Goal: Transaction & Acquisition: Purchase product/service

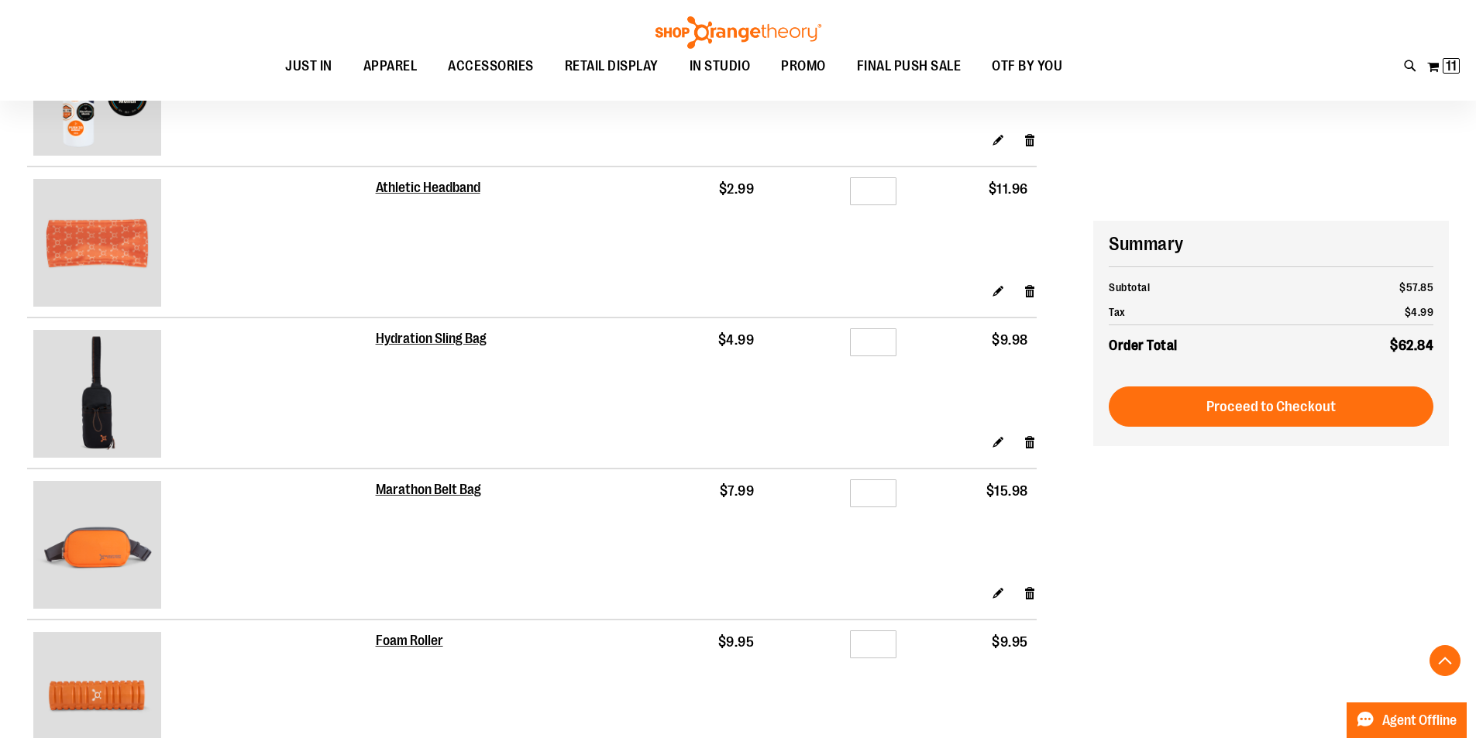
scroll to position [516, 0]
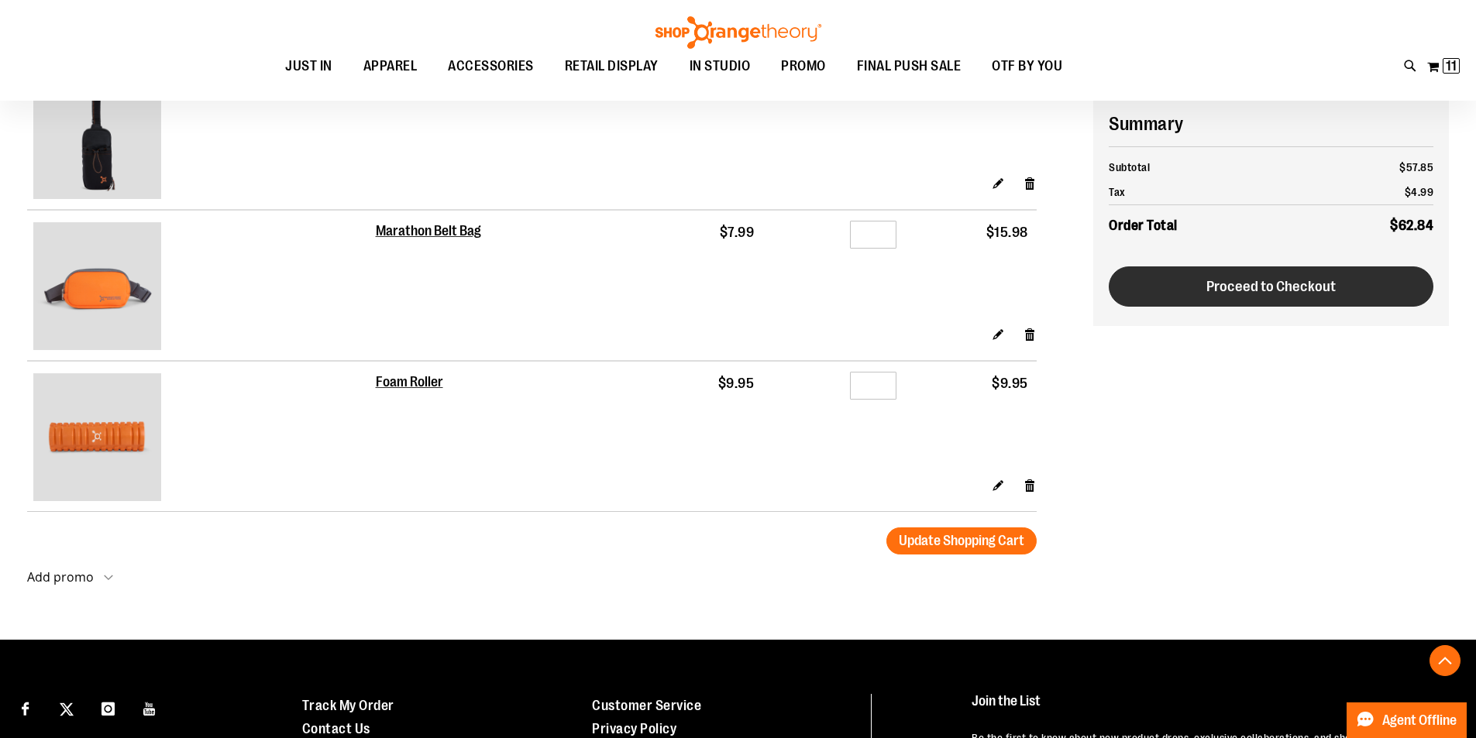
click at [1313, 289] on span "Proceed to Checkout" at bounding box center [1270, 286] width 129 height 17
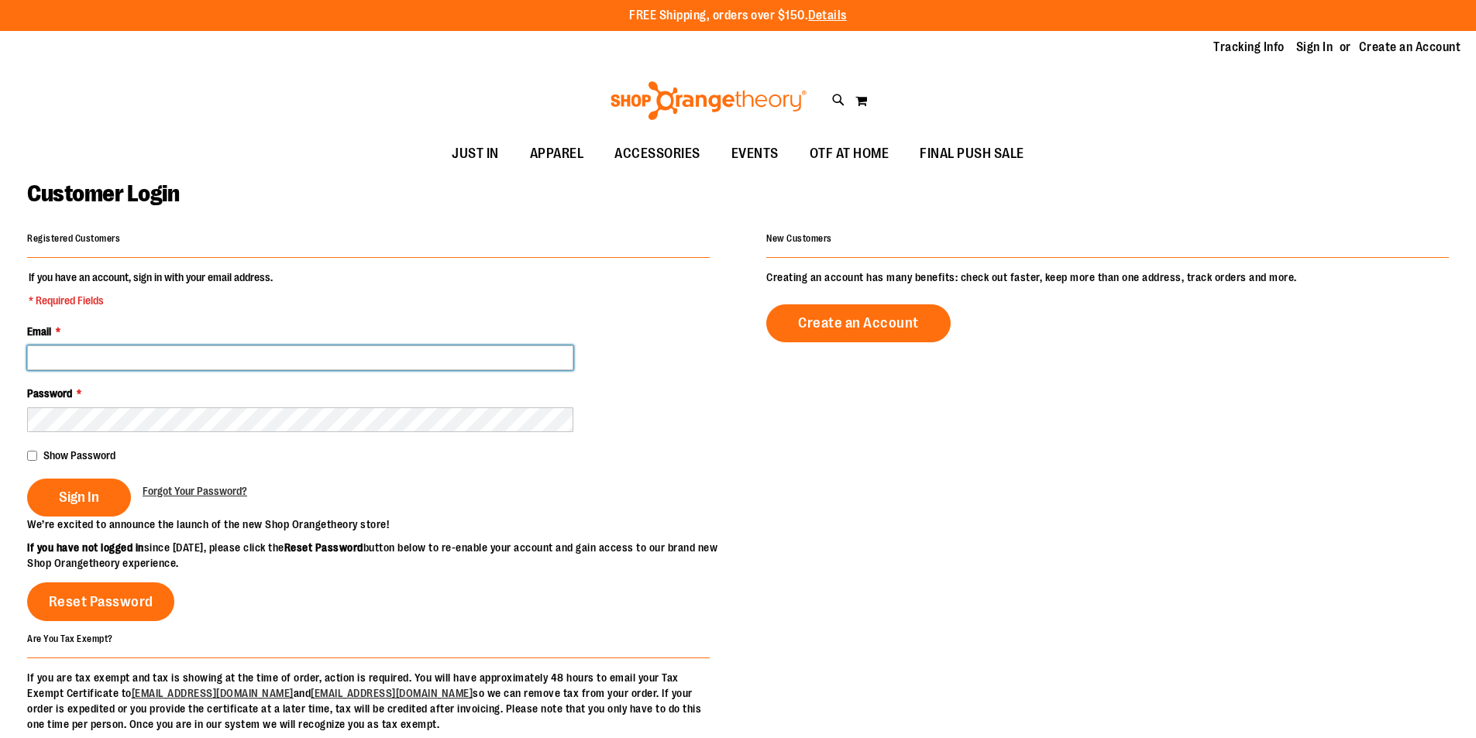
click at [87, 352] on input "Email *" at bounding box center [300, 357] width 546 height 25
type input "**********"
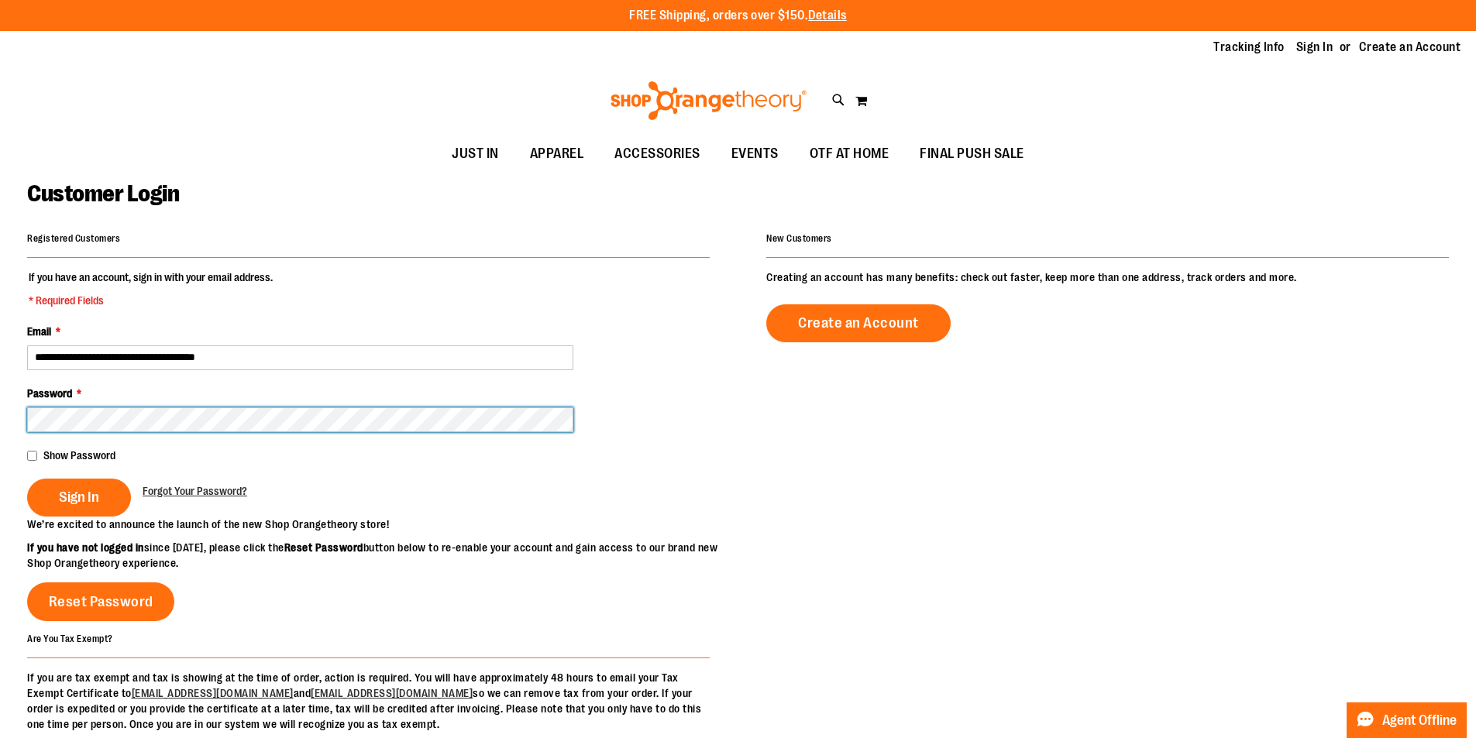
click at [27, 479] on button "Sign In" at bounding box center [79, 498] width 104 height 38
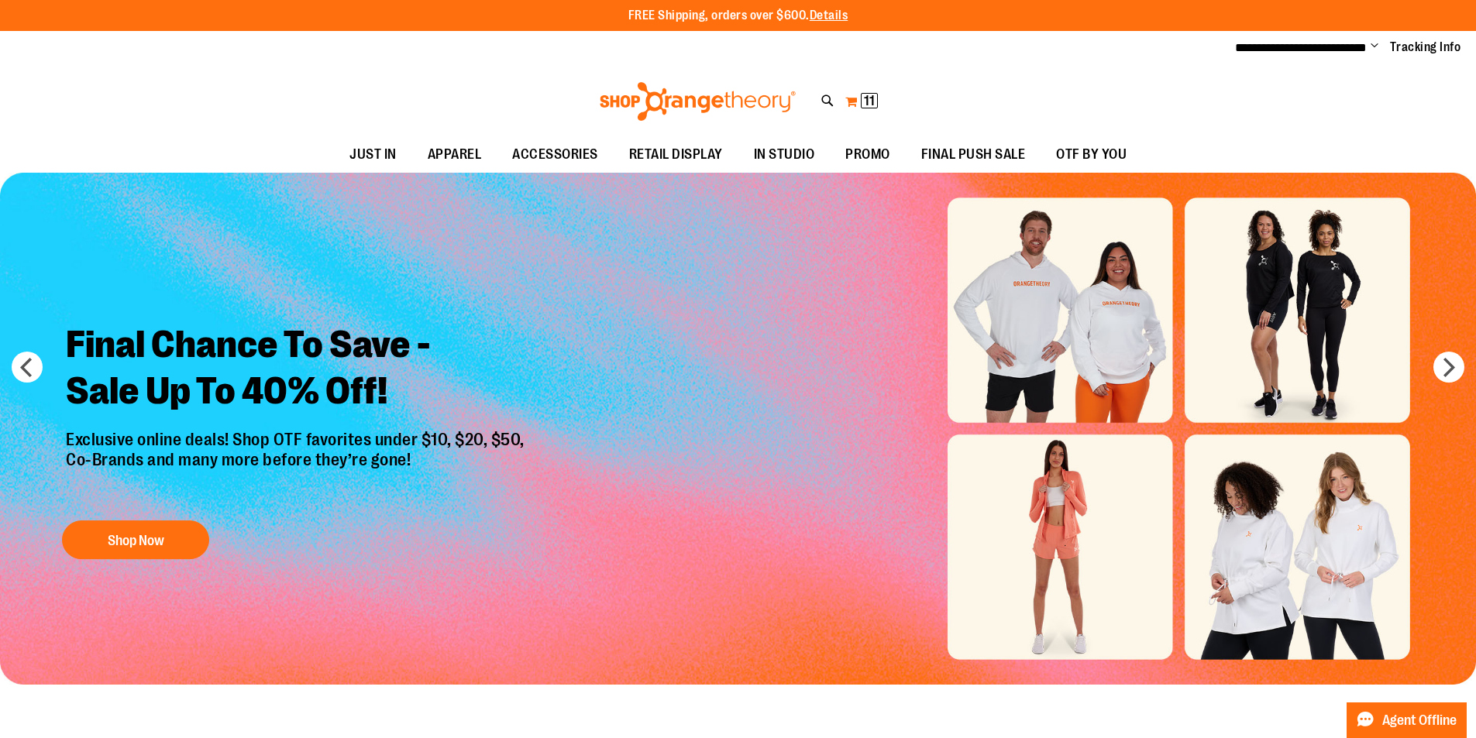
click at [849, 101] on button "My Cart 11 11 items" at bounding box center [861, 101] width 34 height 25
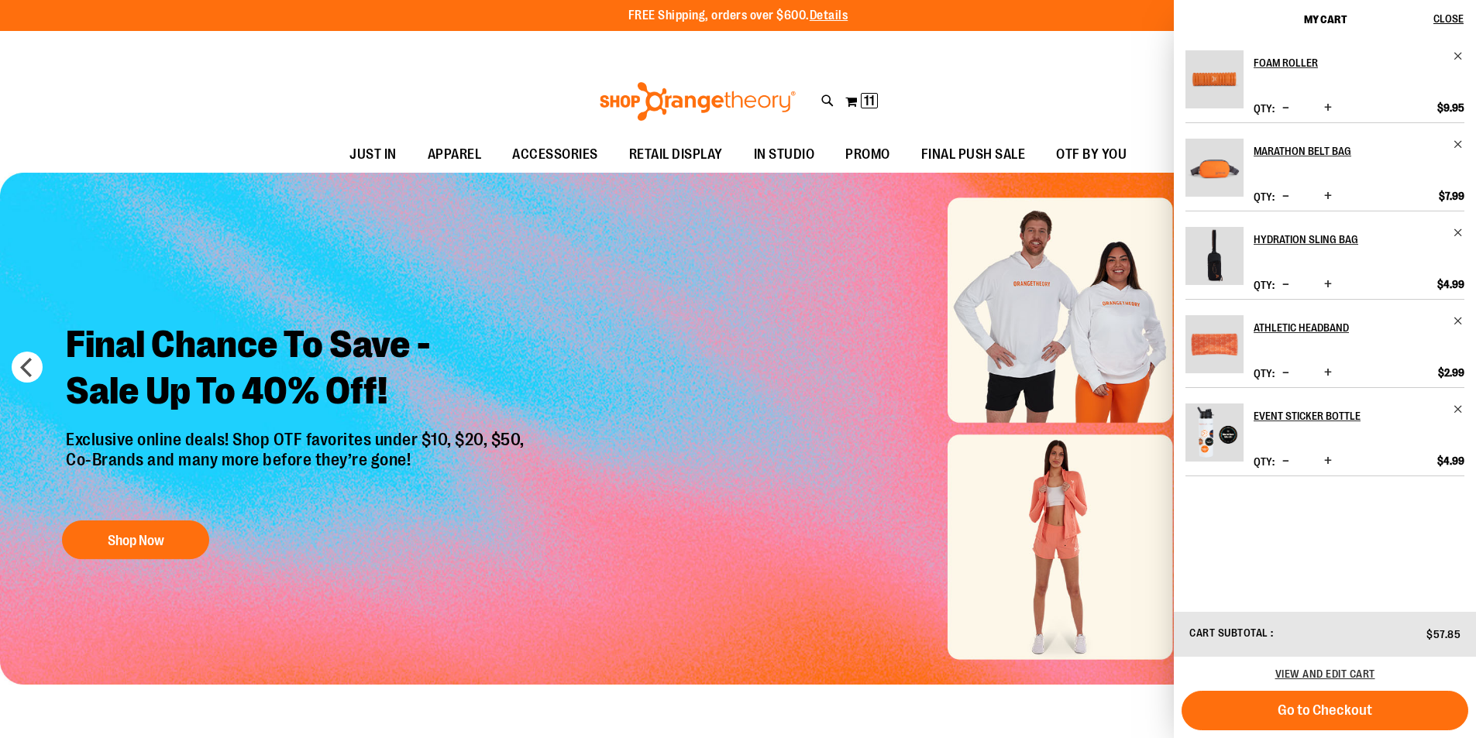
click at [1037, 277] on img "Slide 1 of 8" at bounding box center [738, 429] width 1476 height 512
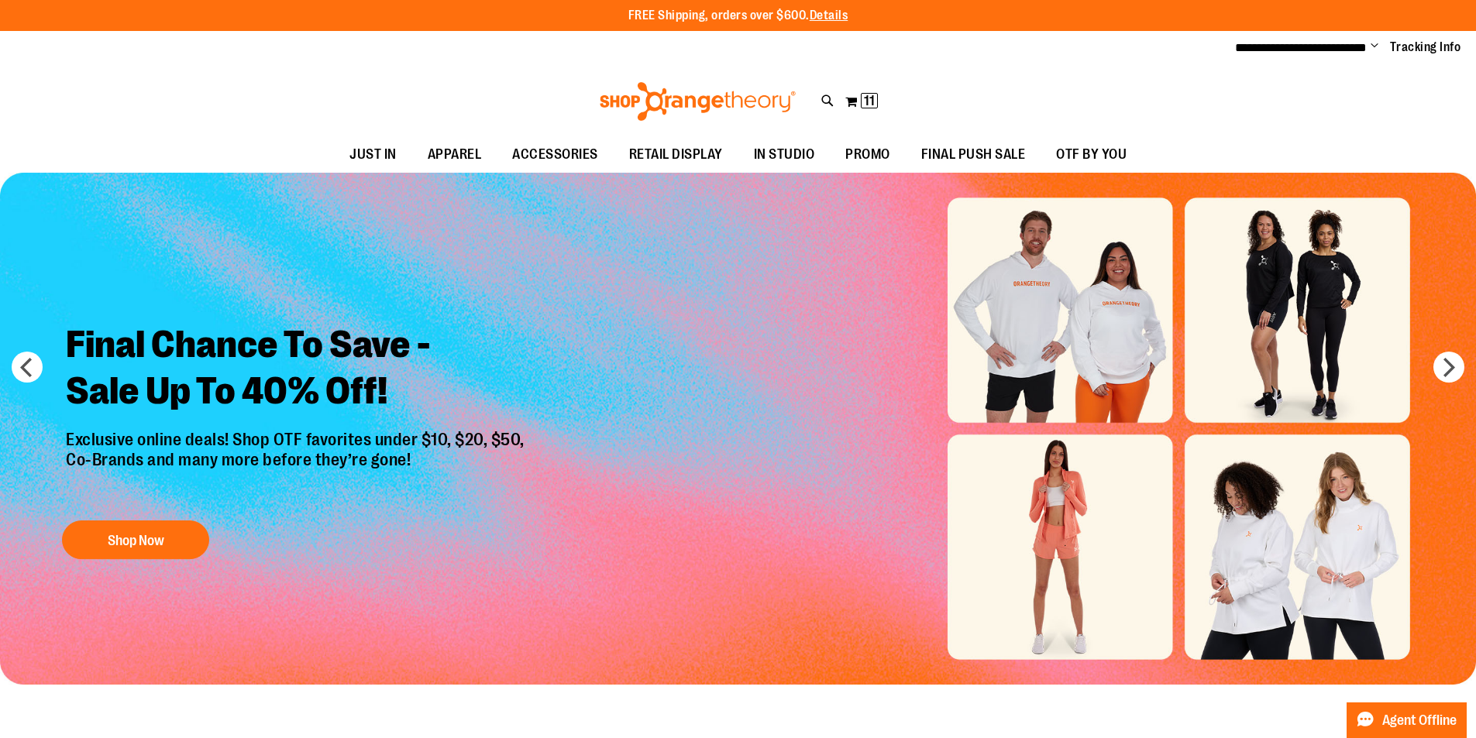
click at [1019, 339] on img "Slide 1 of 8" at bounding box center [738, 429] width 1476 height 512
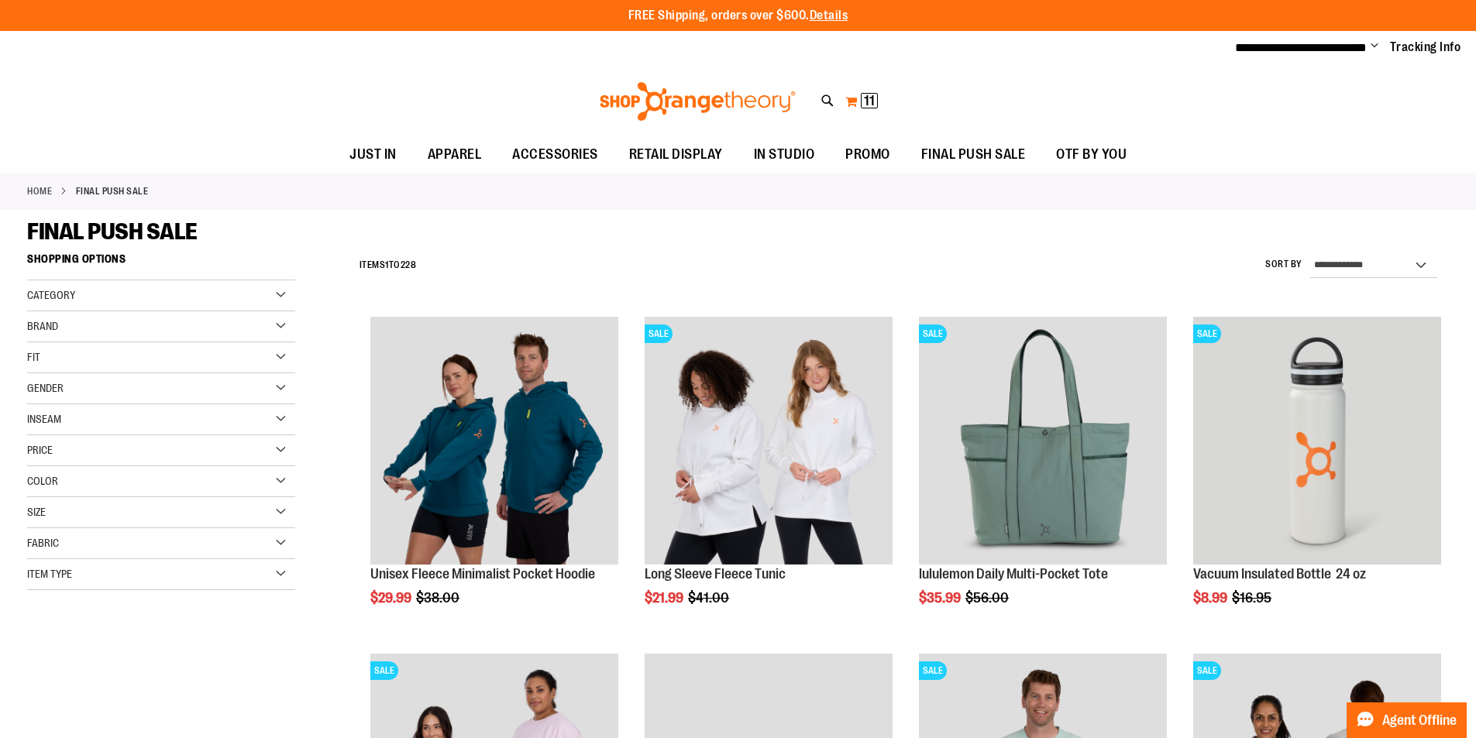
click at [854, 105] on button "My Cart 11 11 items" at bounding box center [861, 101] width 34 height 25
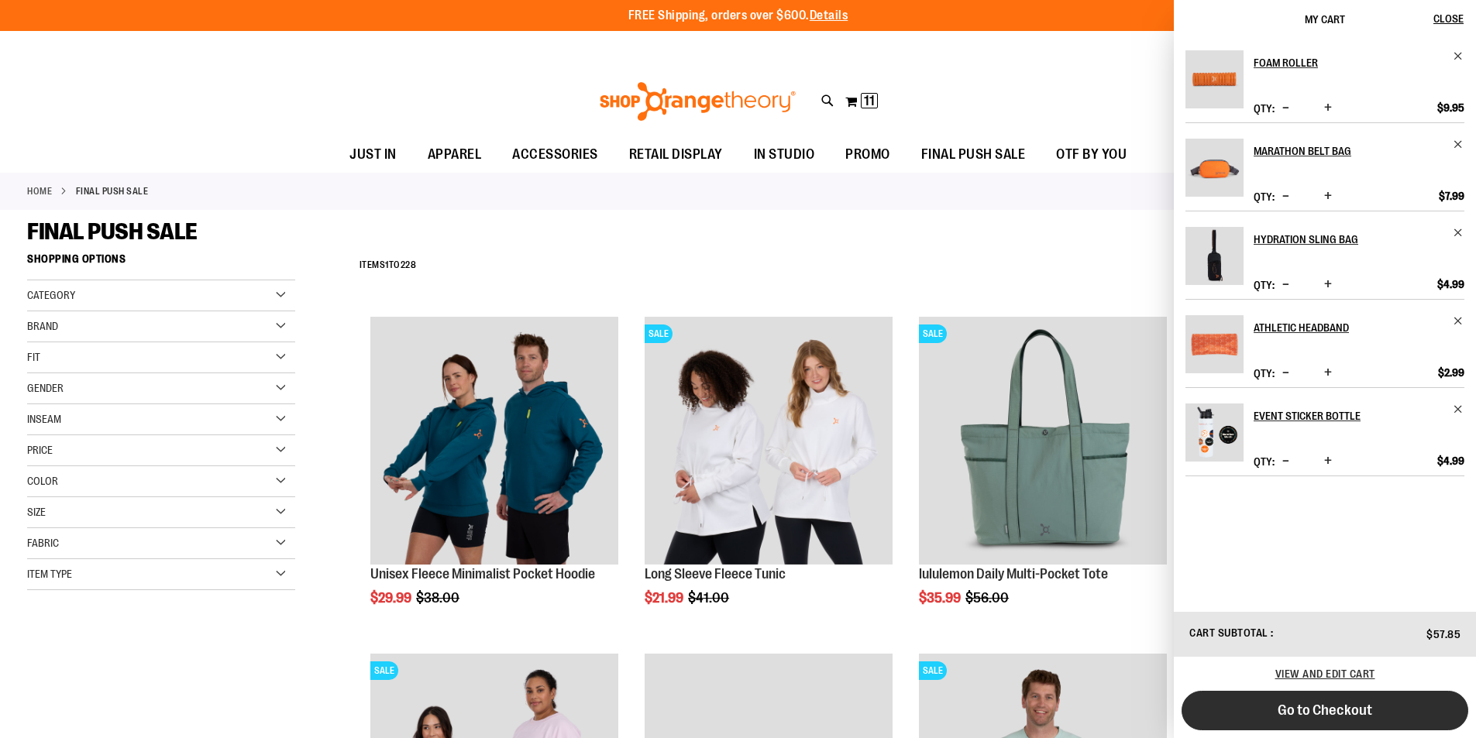
click at [1297, 721] on button "Go to Checkout" at bounding box center [1324, 711] width 287 height 40
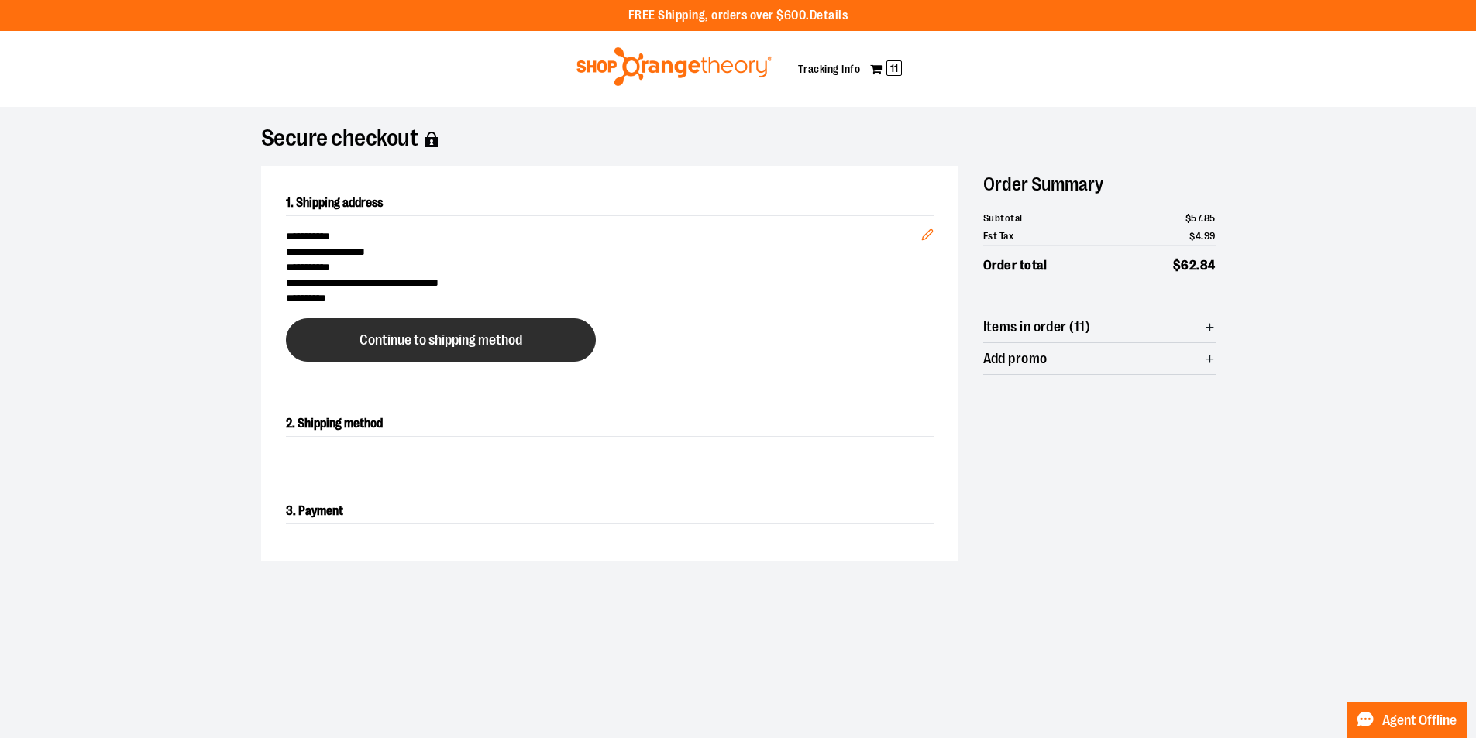
click at [419, 342] on span "Continue to shipping method" at bounding box center [440, 340] width 163 height 15
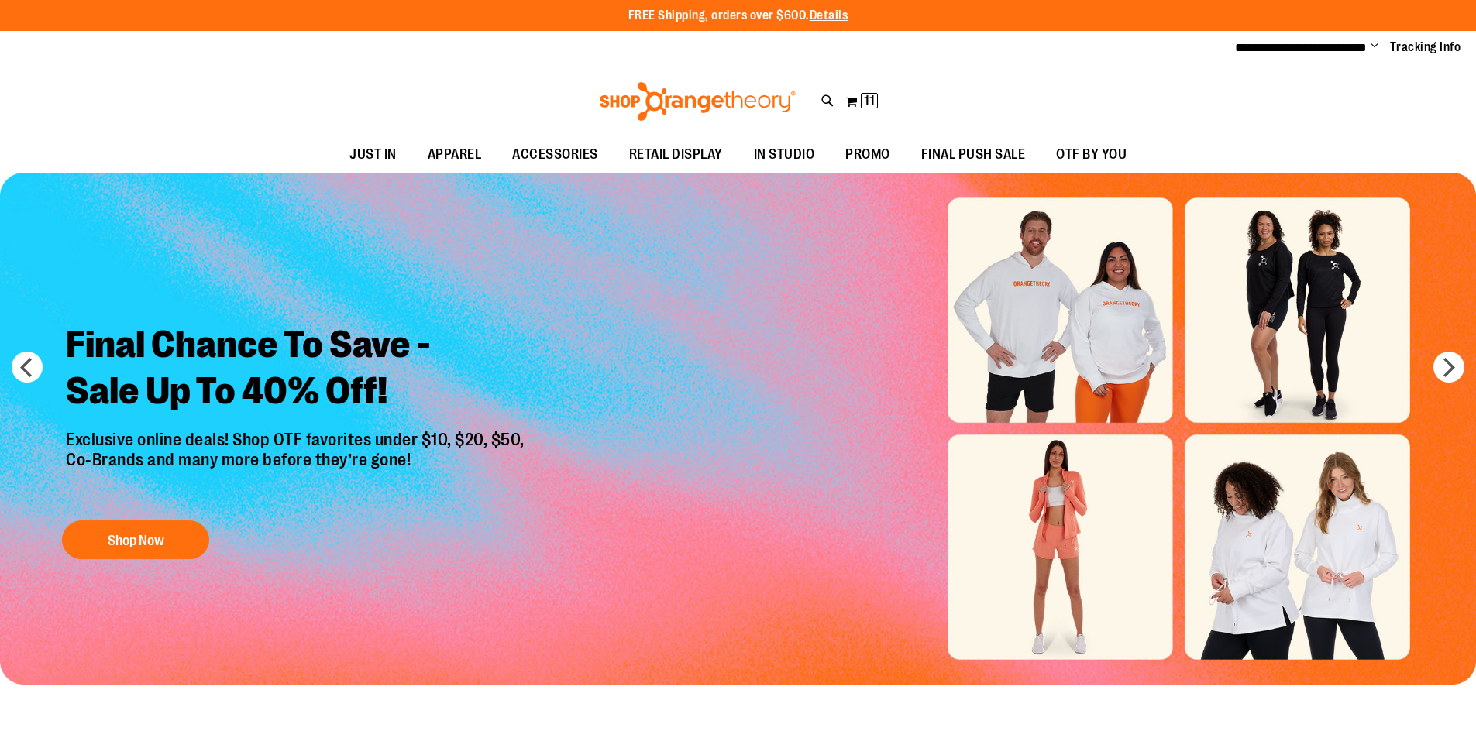
click at [1103, 301] on img "Slide 1 of 8" at bounding box center [738, 429] width 1476 height 512
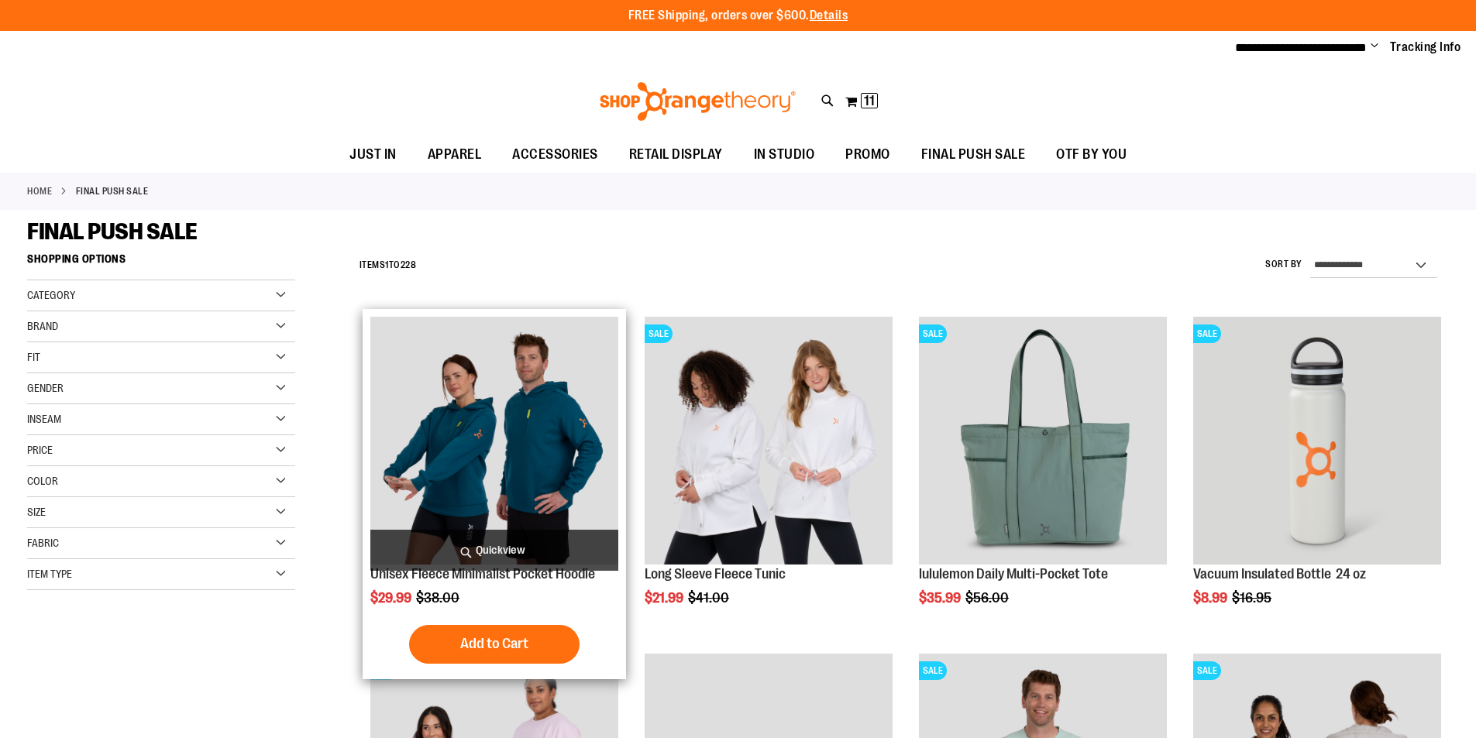
click at [565, 422] on img "product" at bounding box center [494, 441] width 248 height 248
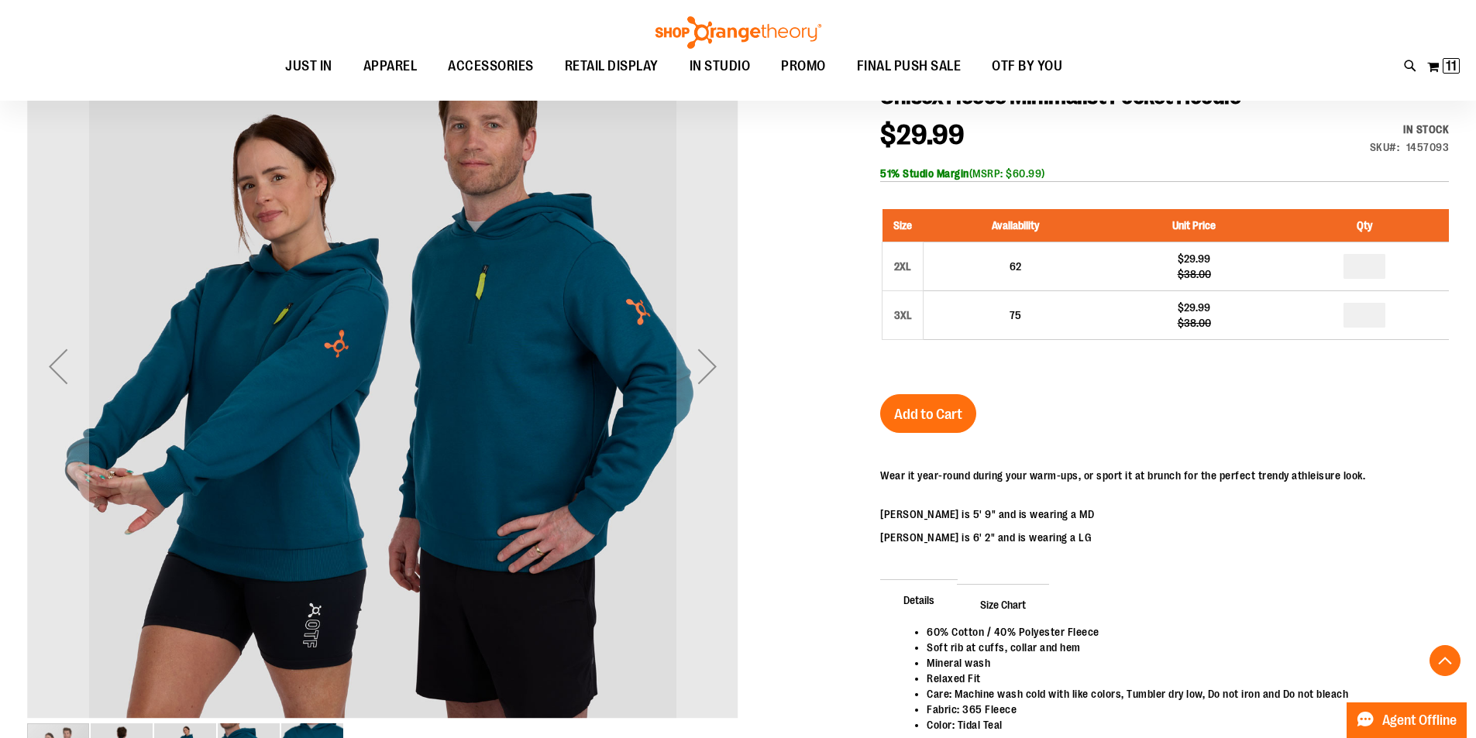
scroll to position [257, 0]
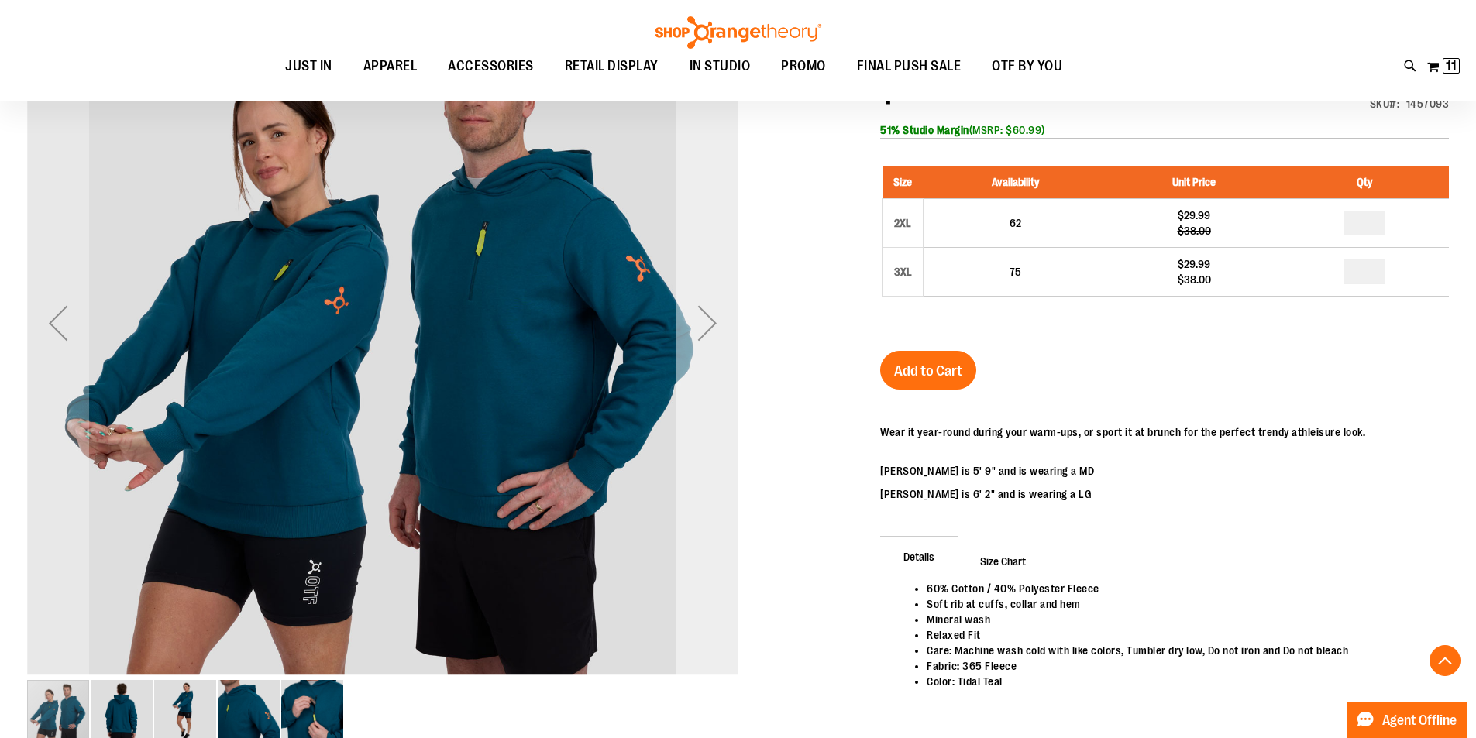
click at [720, 332] on div "Next" at bounding box center [707, 323] width 62 height 62
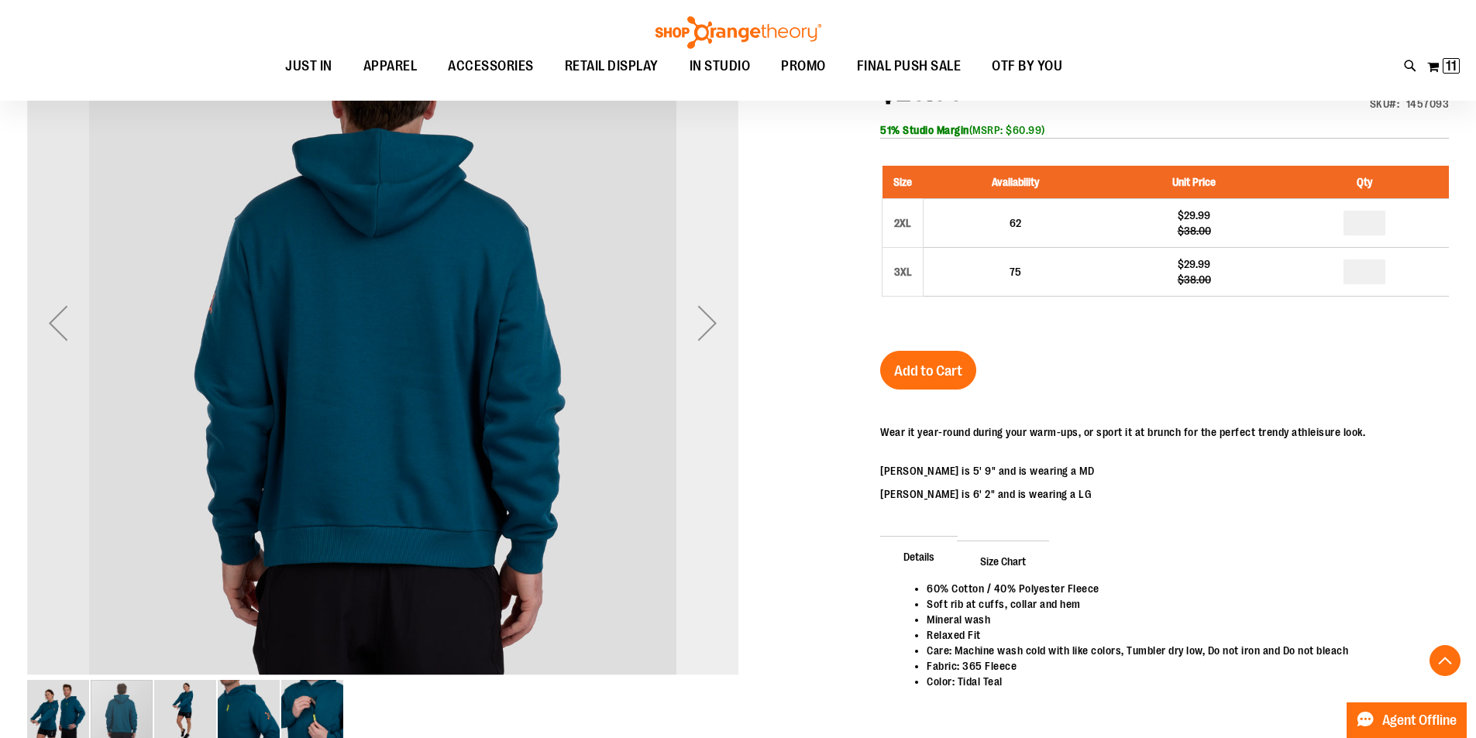
click at [720, 332] on div "Next" at bounding box center [707, 323] width 62 height 62
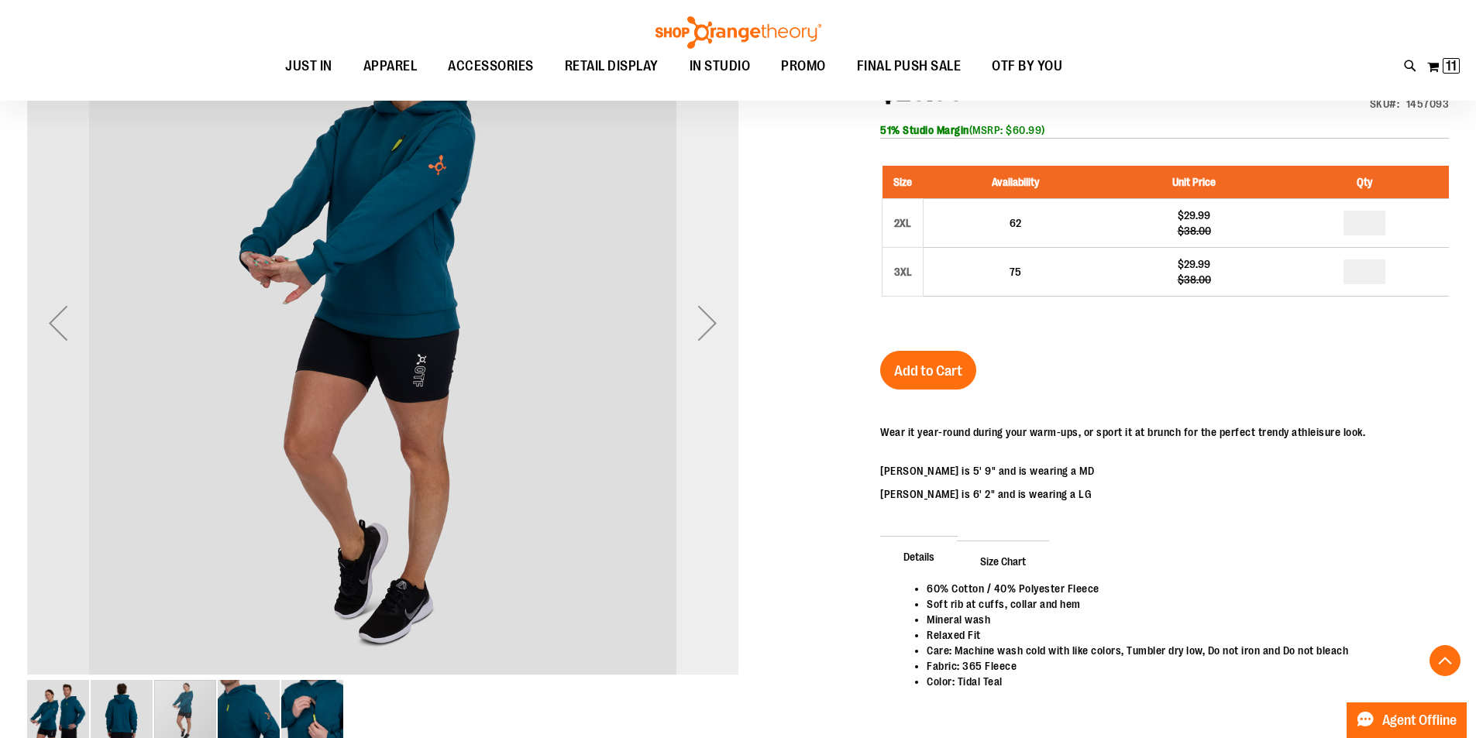
click at [720, 332] on div "Next" at bounding box center [707, 323] width 62 height 62
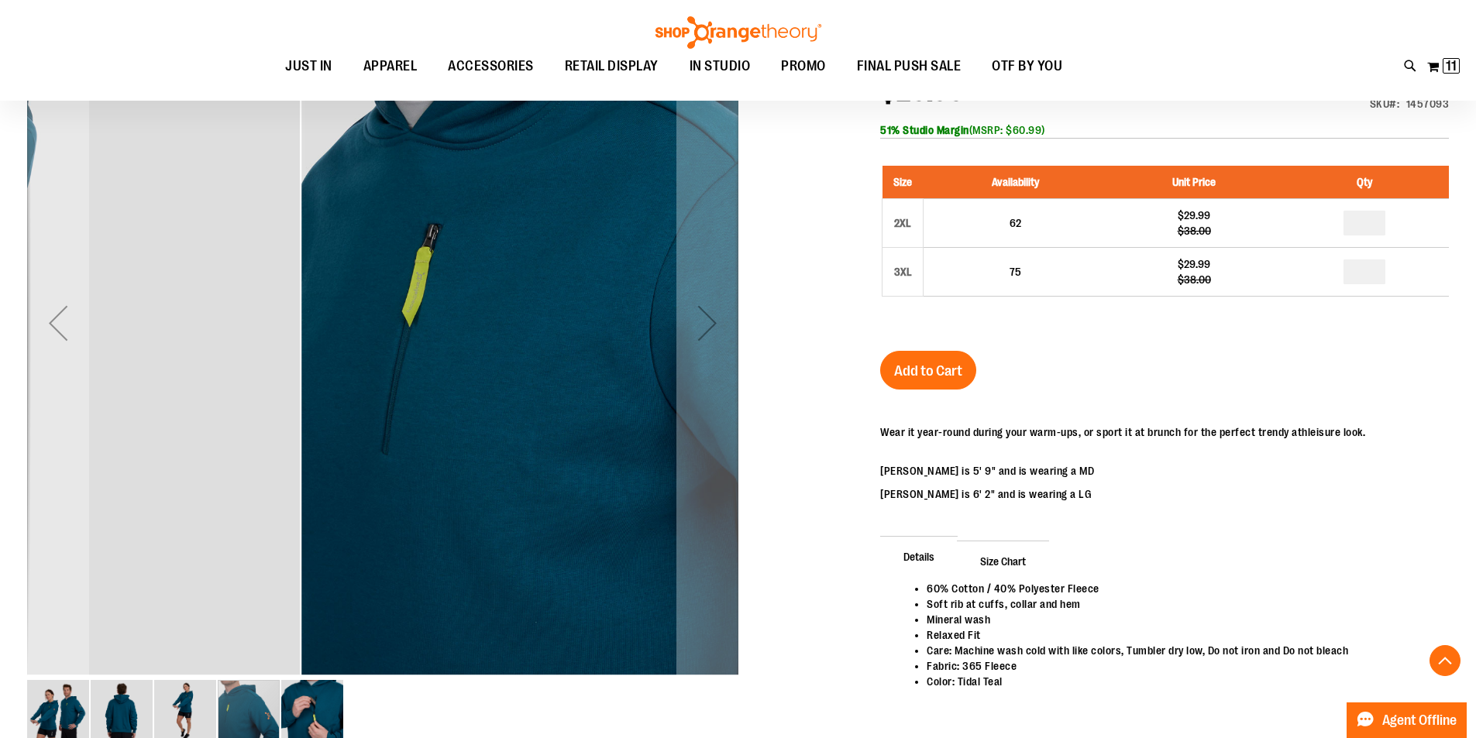
drag, startPoint x: 359, startPoint y: 470, endPoint x: 586, endPoint y: 413, distance: 234.1
click at [586, 413] on img "carousel" at bounding box center [656, 319] width 711 height 711
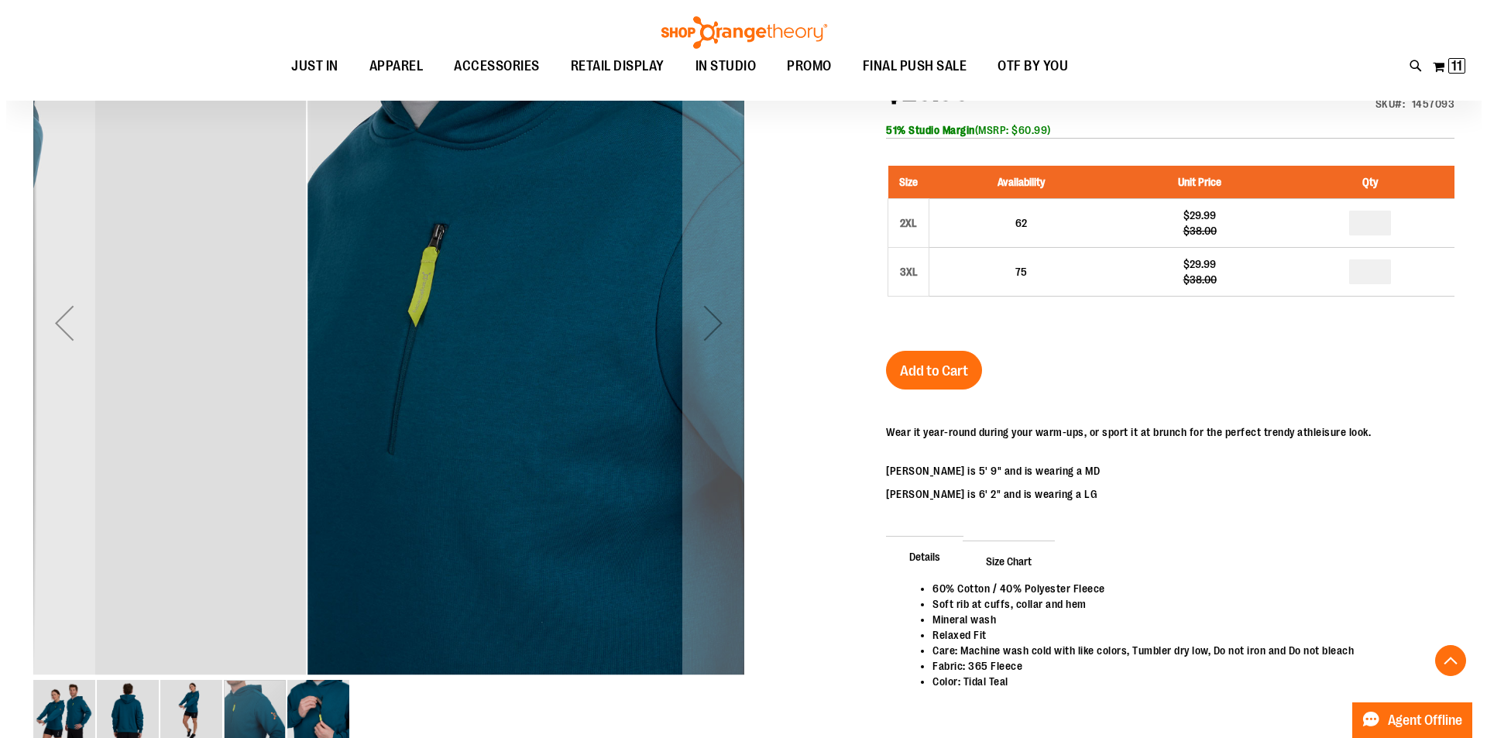
scroll to position [0, 0]
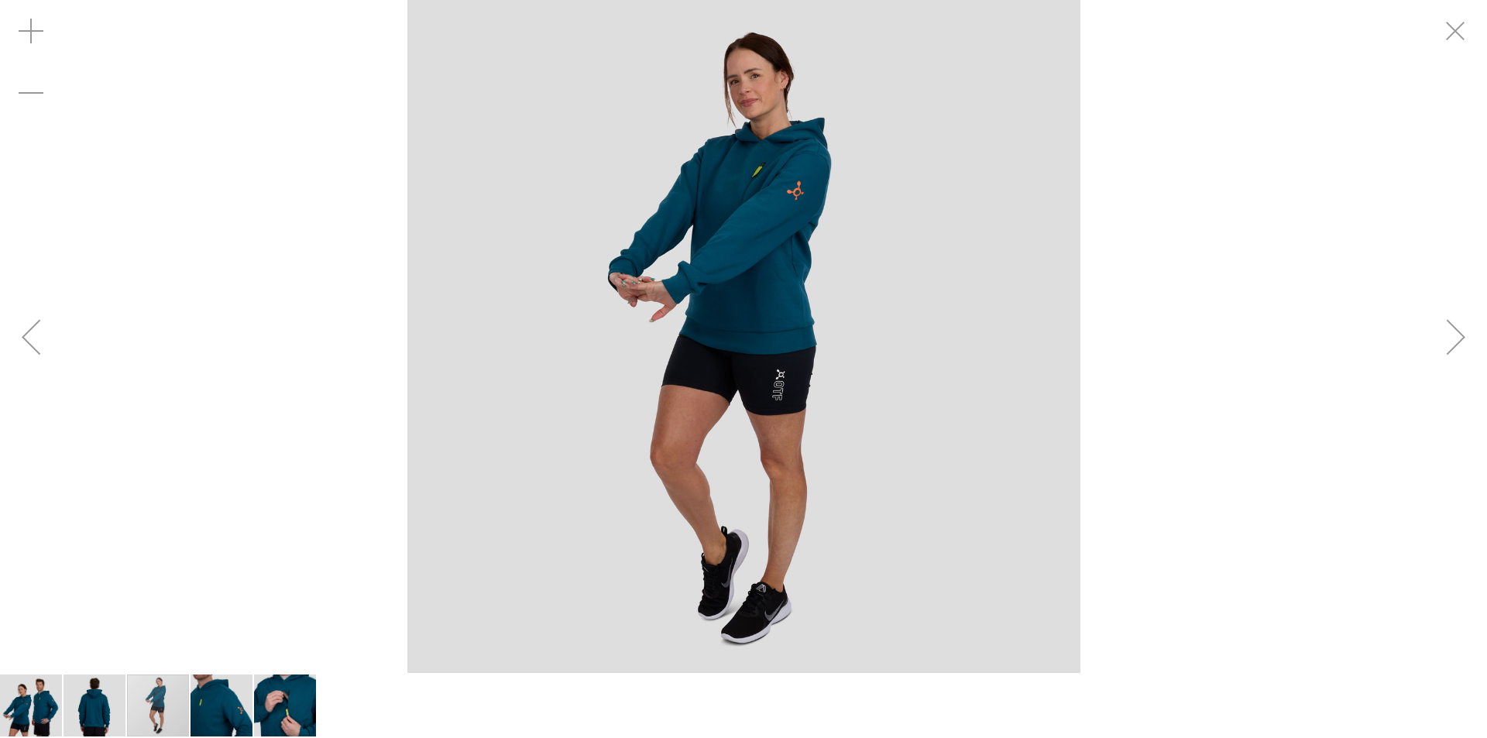
click at [1462, 323] on div "Next" at bounding box center [1456, 337] width 62 height 62
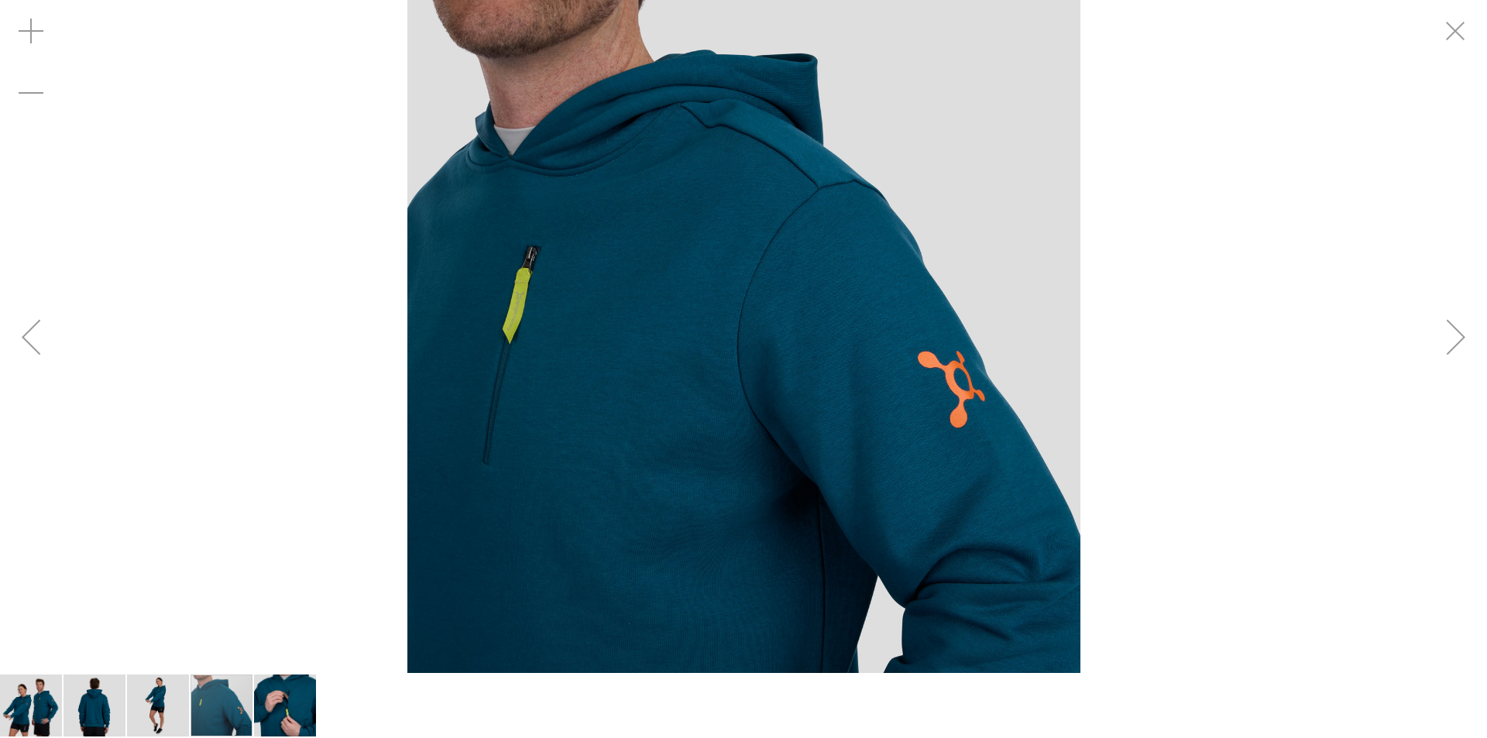
click at [1462, 323] on div "Next" at bounding box center [1456, 337] width 62 height 62
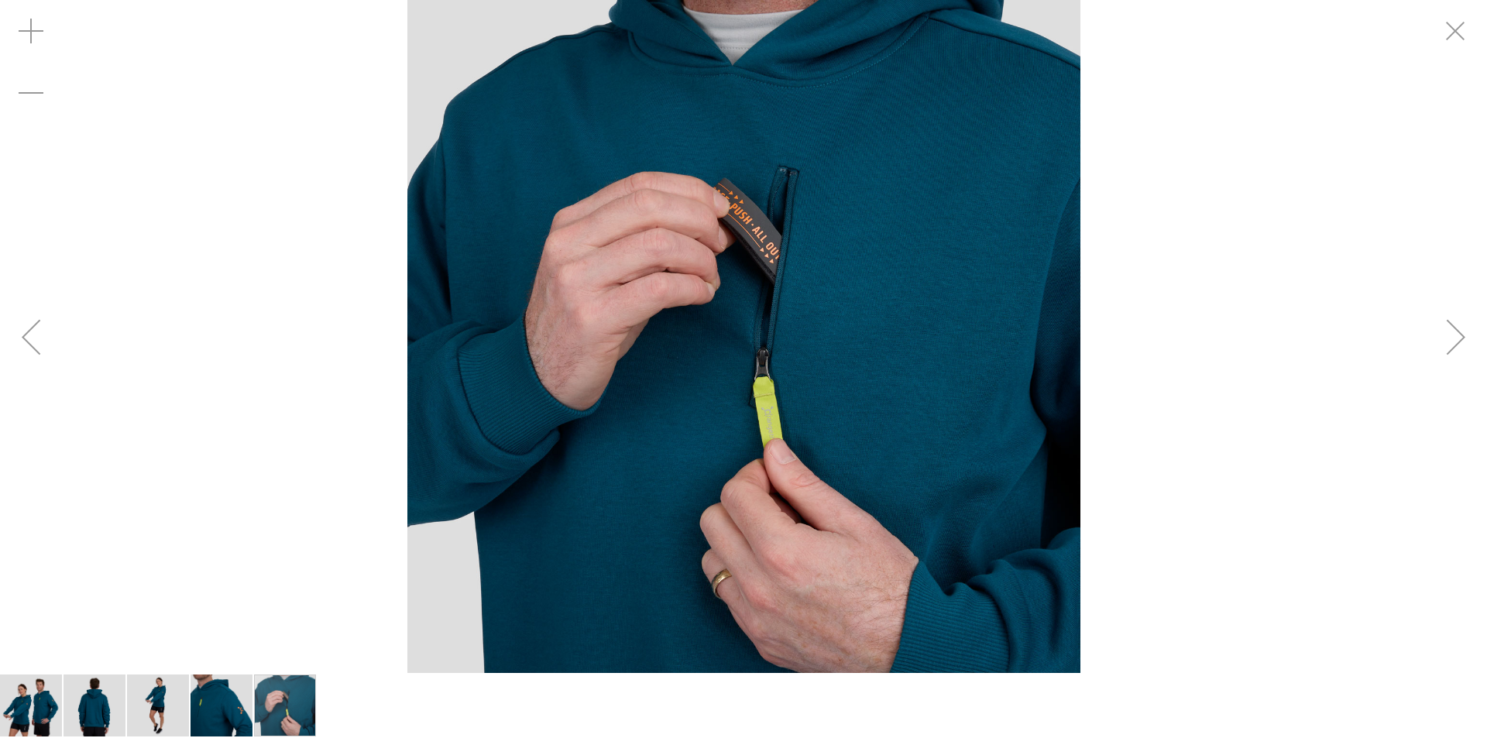
click at [1462, 323] on div "Next" at bounding box center [1456, 337] width 62 height 62
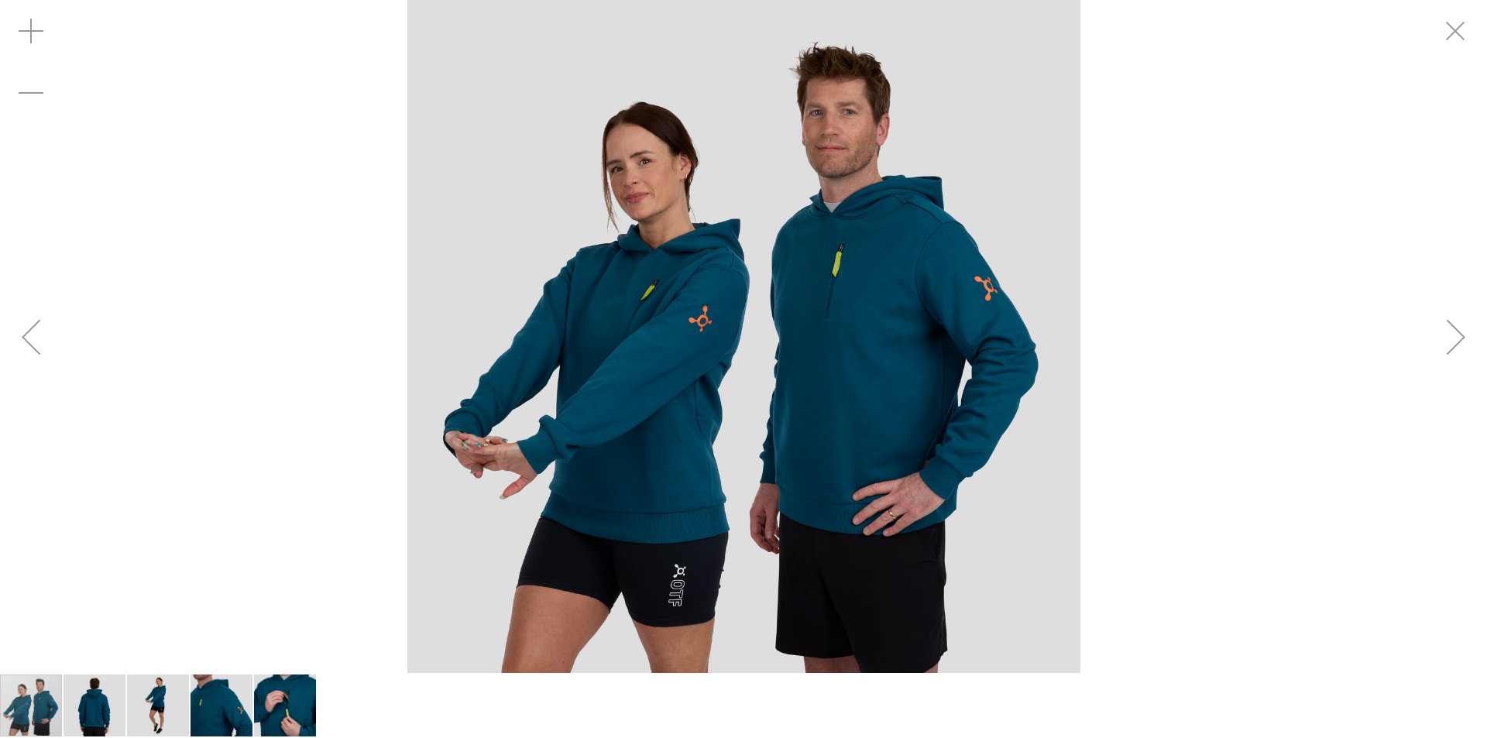
click at [1462, 323] on div "Next" at bounding box center [1456, 337] width 62 height 62
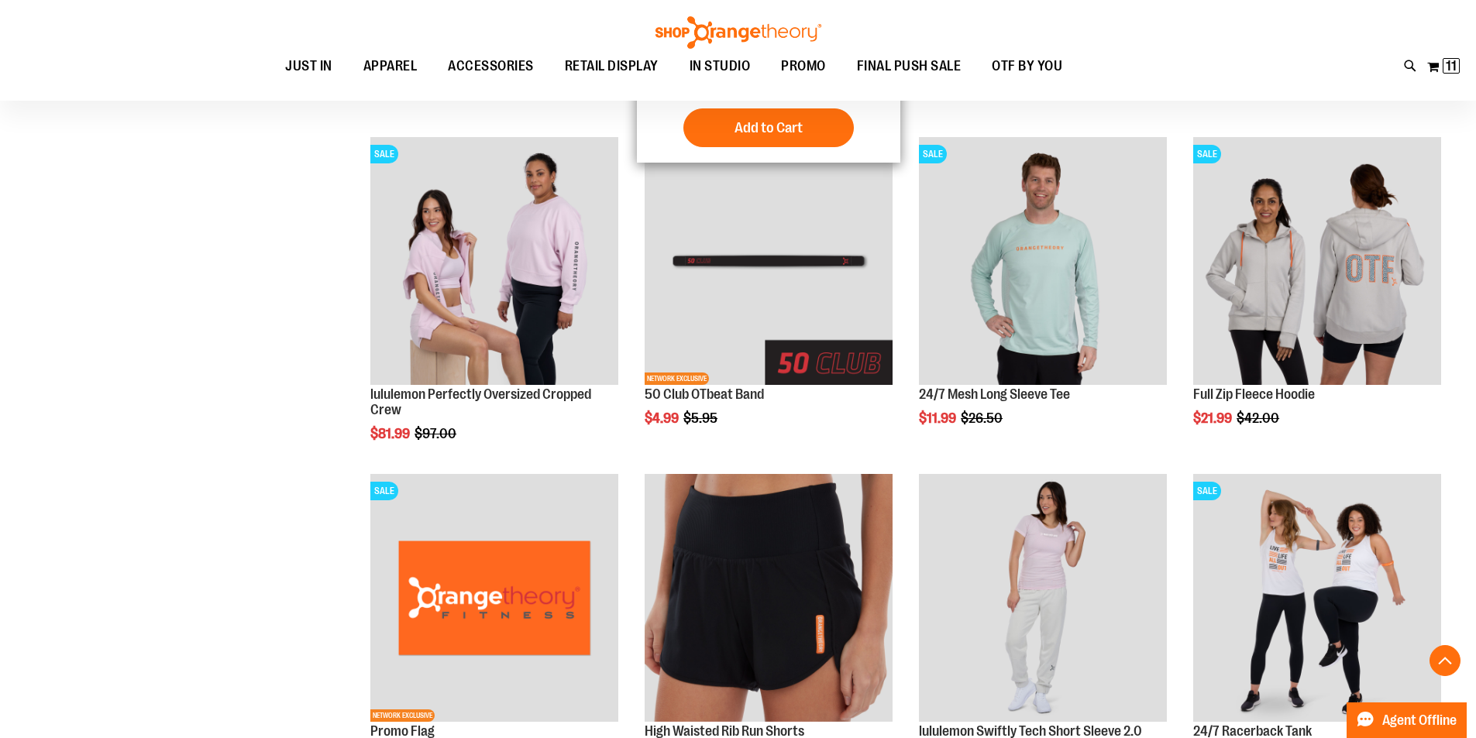
scroll to position [516, 0]
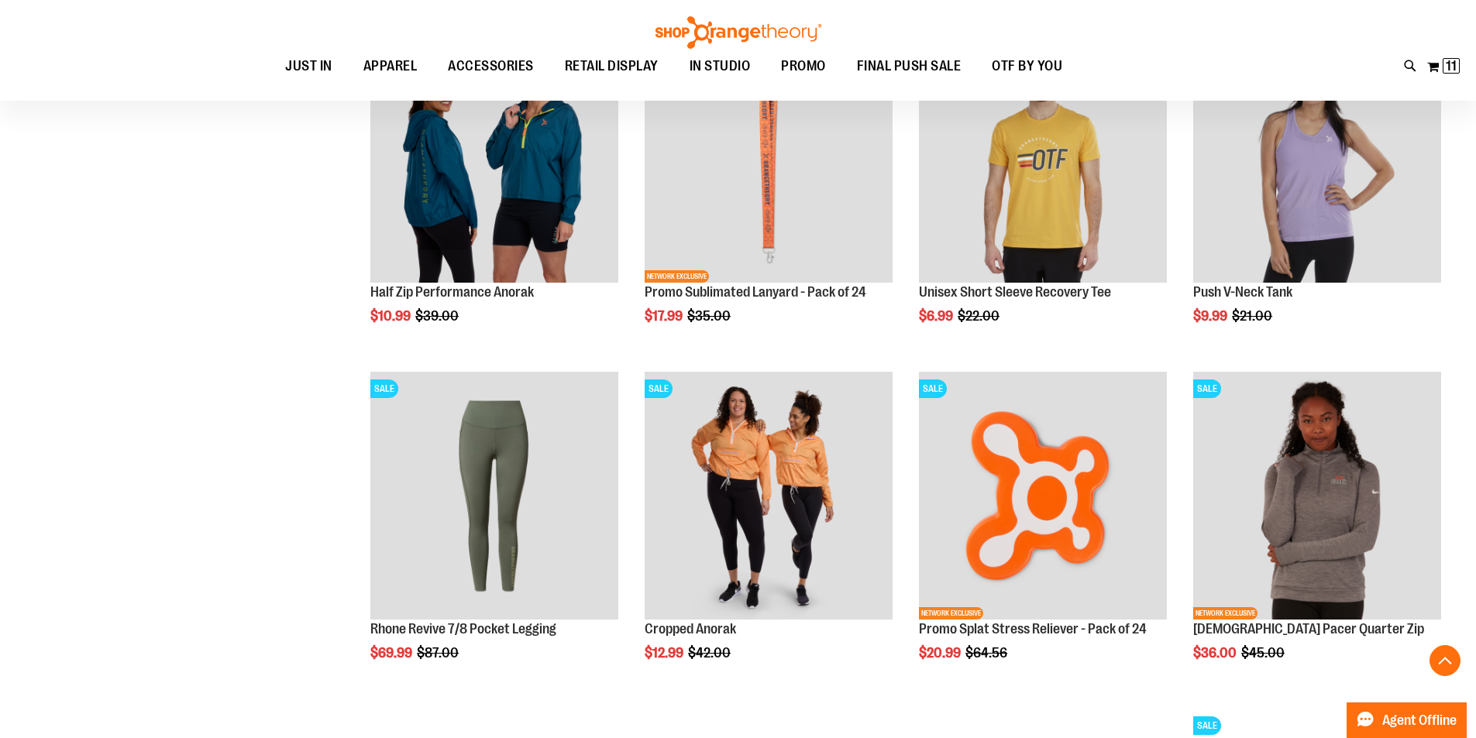
scroll to position [1995, 0]
